Goal: Check status: Check status

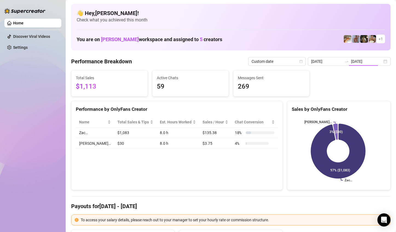
click at [381, 61] on div "[DATE] [DATE]" at bounding box center [349, 61] width 83 height 9
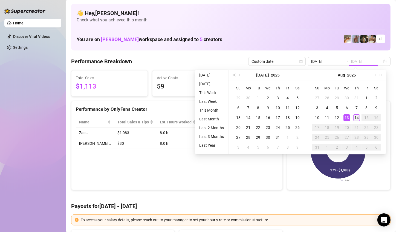
type input "[DATE]"
click at [355, 116] on div "14" at bounding box center [357, 117] width 7 height 7
click at [355, 116] on div "Zac… [PERSON_NAME]… 97% ($1,083) 3% ($30)" at bounding box center [339, 150] width 103 height 77
click at [354, 116] on div "Zac… [PERSON_NAME]… 97% ($1,083) 3% ($30)" at bounding box center [339, 150] width 103 height 77
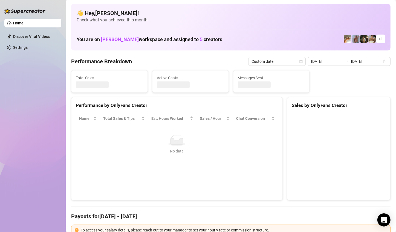
type input "[DATE]"
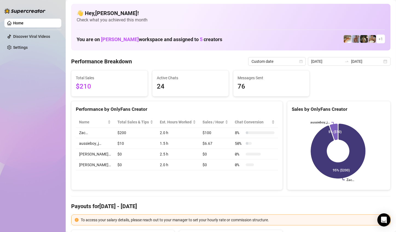
click at [381, 62] on div "[DATE] [DATE]" at bounding box center [349, 61] width 83 height 9
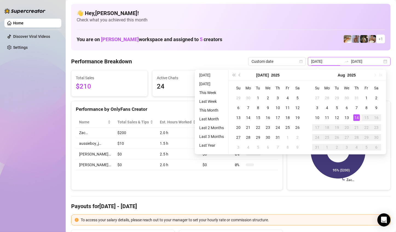
type input "[DATE]"
click at [357, 118] on div "14" at bounding box center [357, 117] width 7 height 7
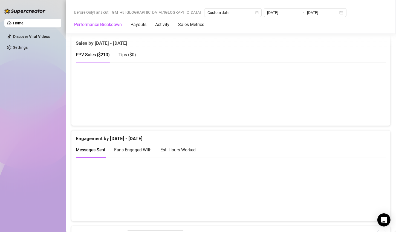
scroll to position [301, 0]
